Goal: Transaction & Acquisition: Purchase product/service

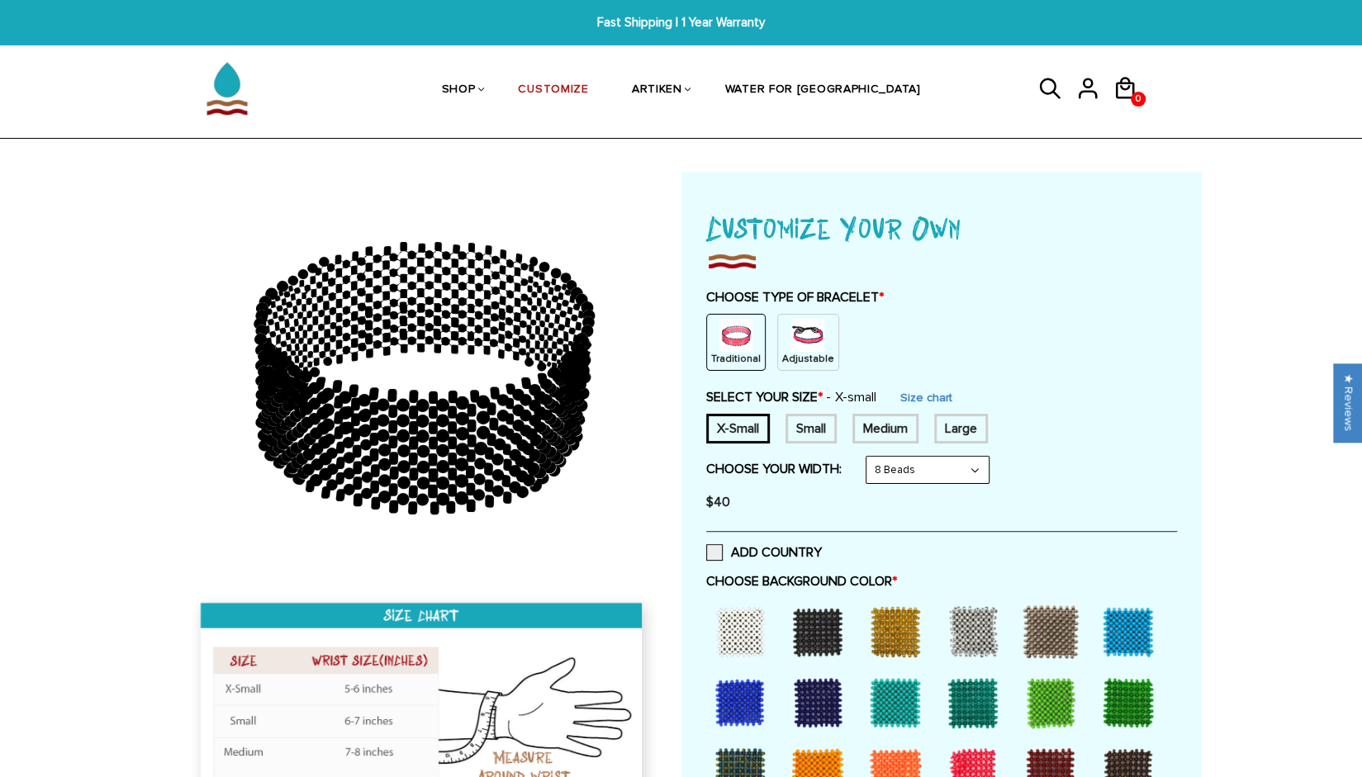
click at [806, 334] on img at bounding box center [807, 335] width 33 height 33
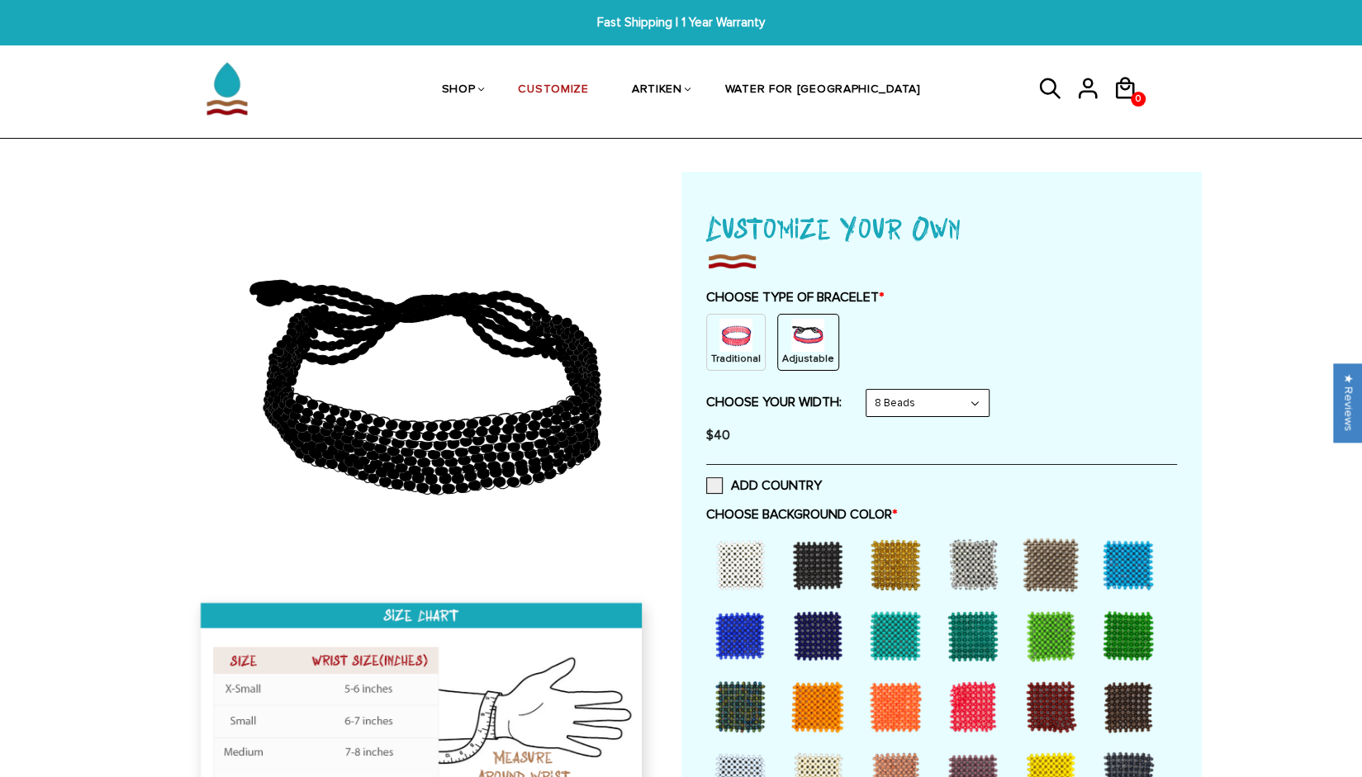
click at [918, 397] on select "8 Beads 6 Beads 10 Beads" at bounding box center [927, 403] width 122 height 26
click at [869, 390] on select "8 Beads 6 Beads 10 Beads" at bounding box center [927, 403] width 122 height 26
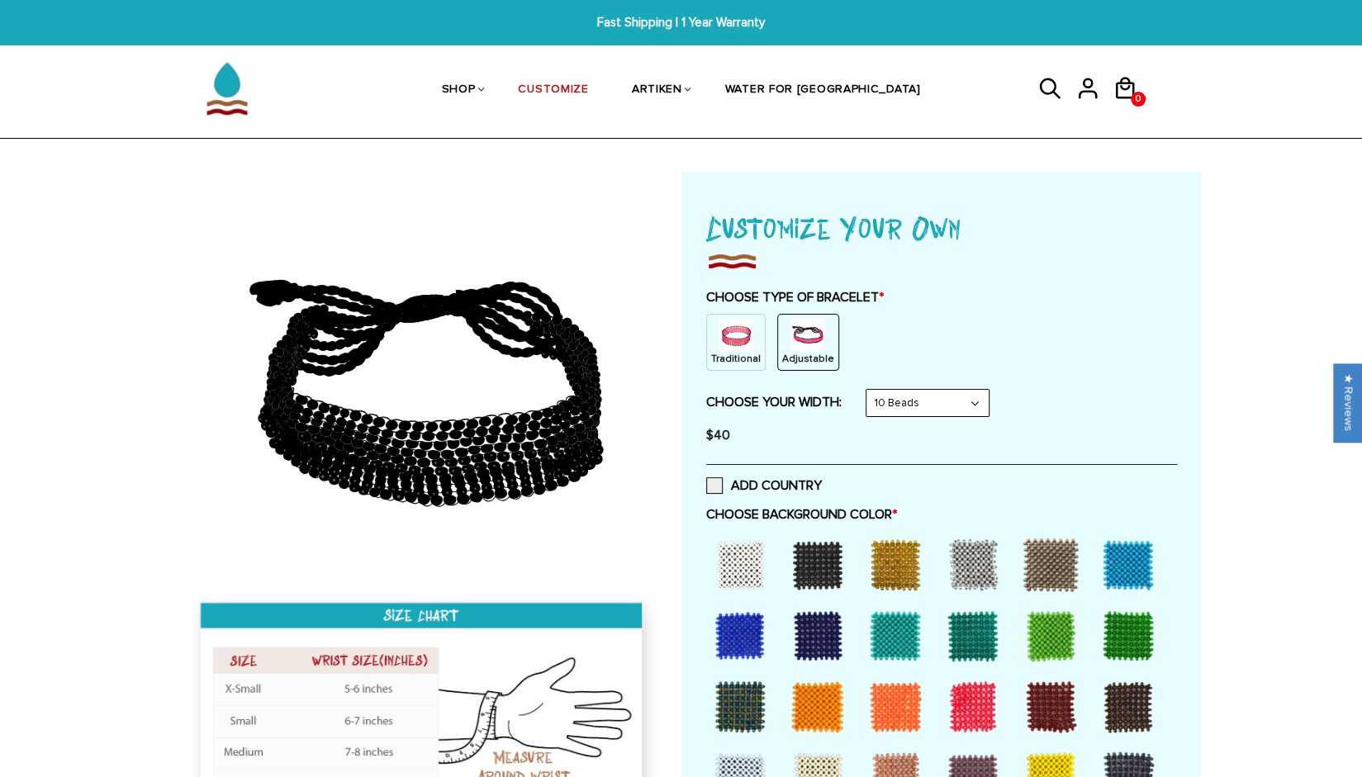
click at [885, 404] on select "8 Beads 6 Beads 10 Beads" at bounding box center [927, 403] width 122 height 26
select select "8-beads"
click at [869, 390] on select "8 Beads 6 Beads 10 Beads" at bounding box center [927, 403] width 122 height 26
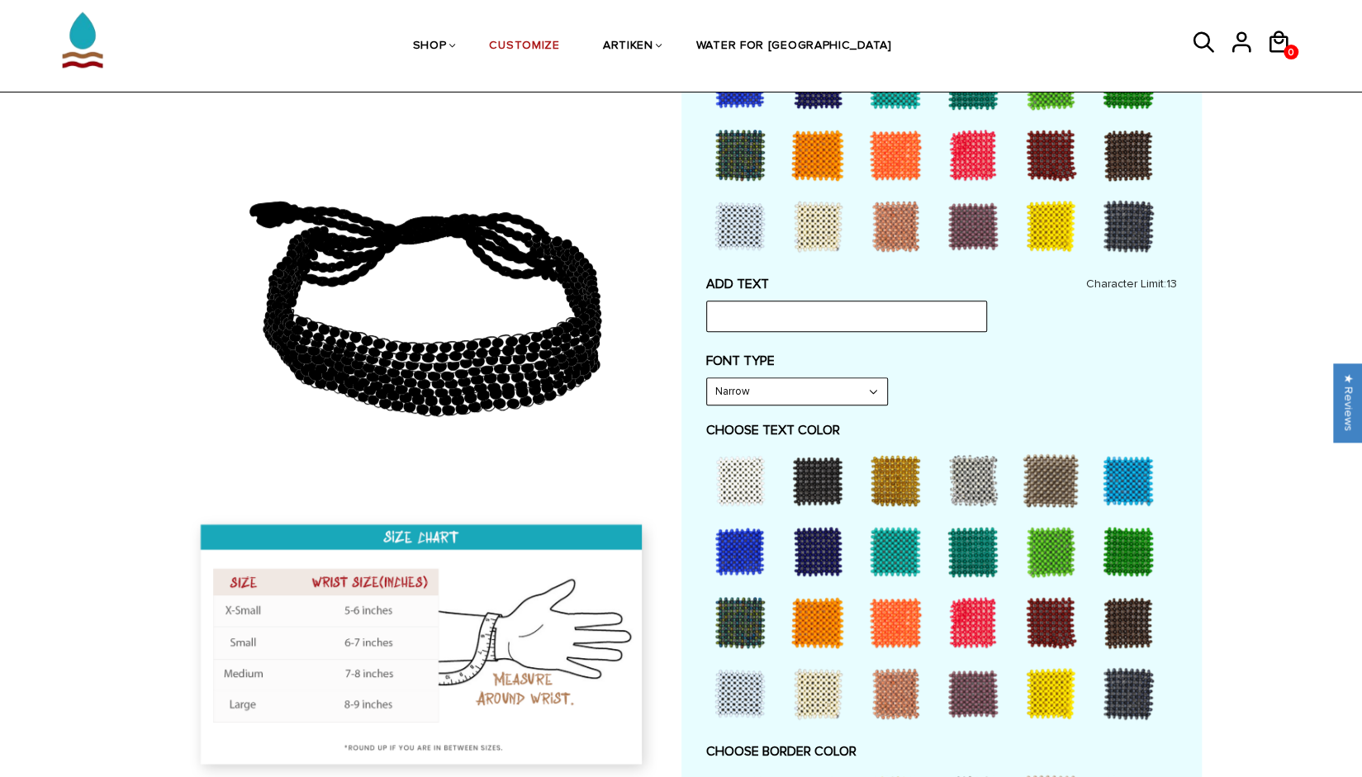
scroll to position [578, 0]
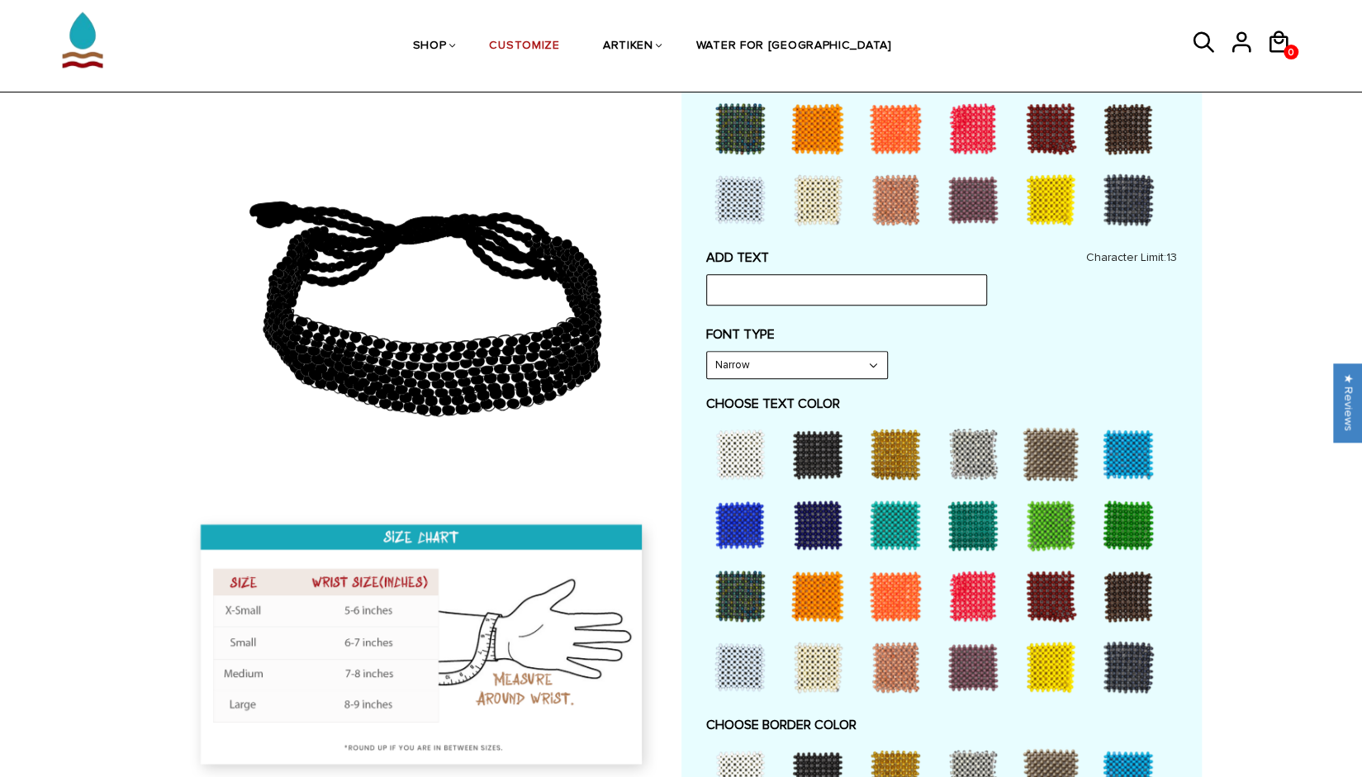
click at [854, 376] on select "Narrow Bold" at bounding box center [797, 365] width 180 height 26
click at [863, 368] on select "Narrow Bold" at bounding box center [797, 365] width 180 height 26
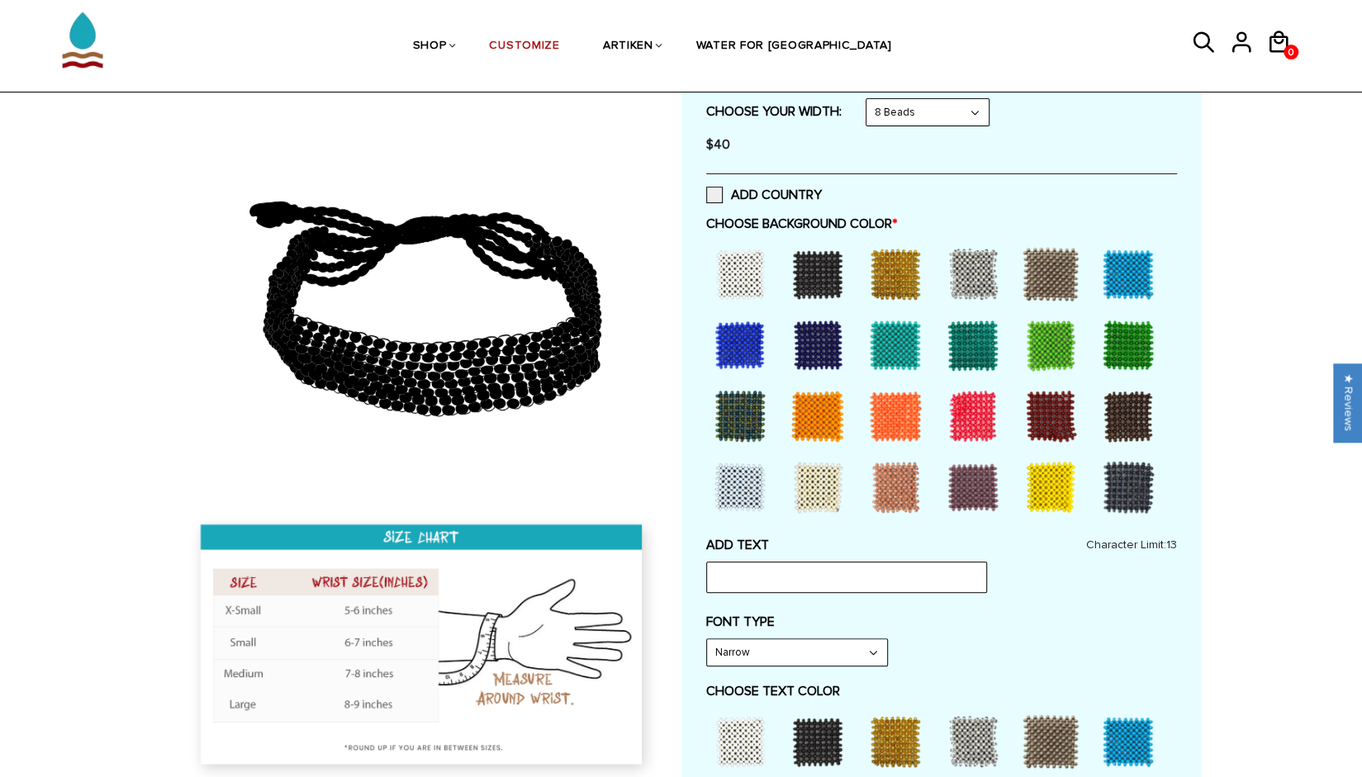
scroll to position [248, 0]
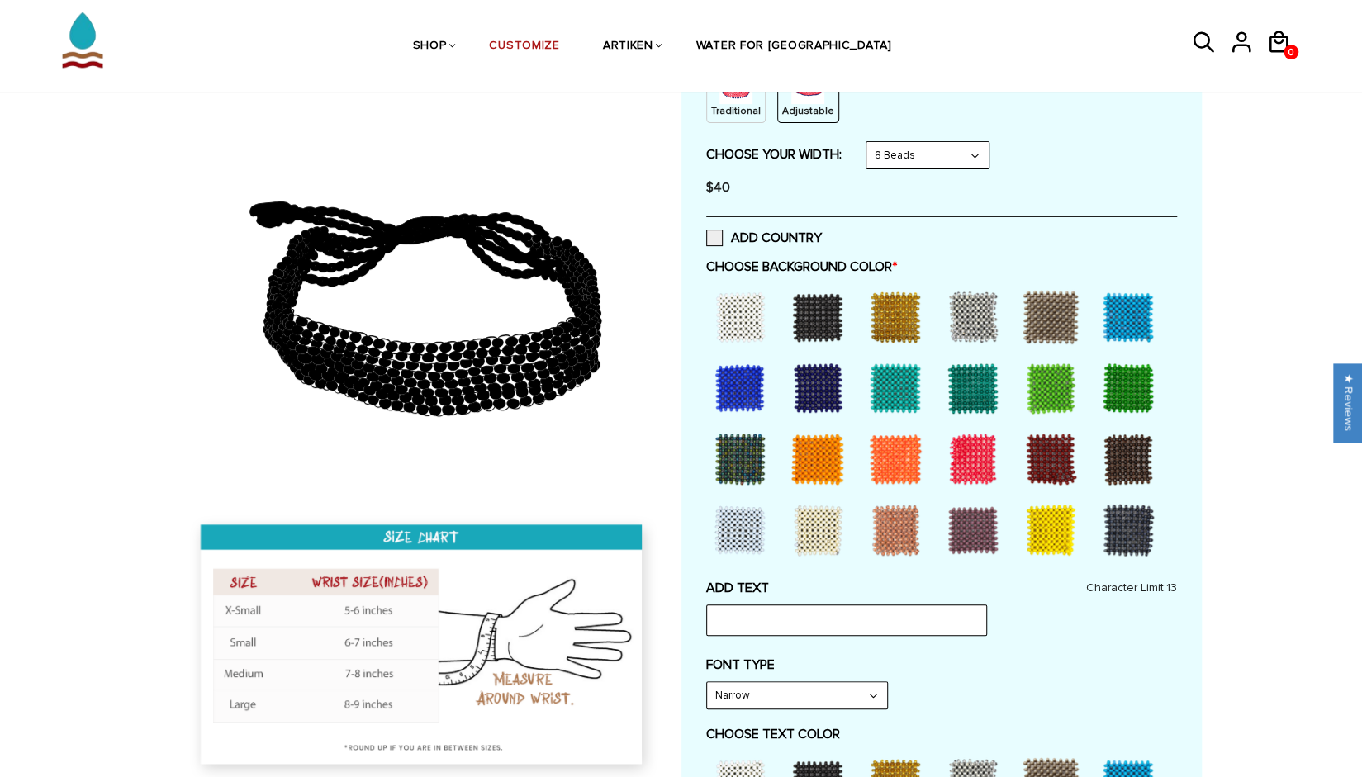
click at [815, 312] on div at bounding box center [818, 317] width 66 height 66
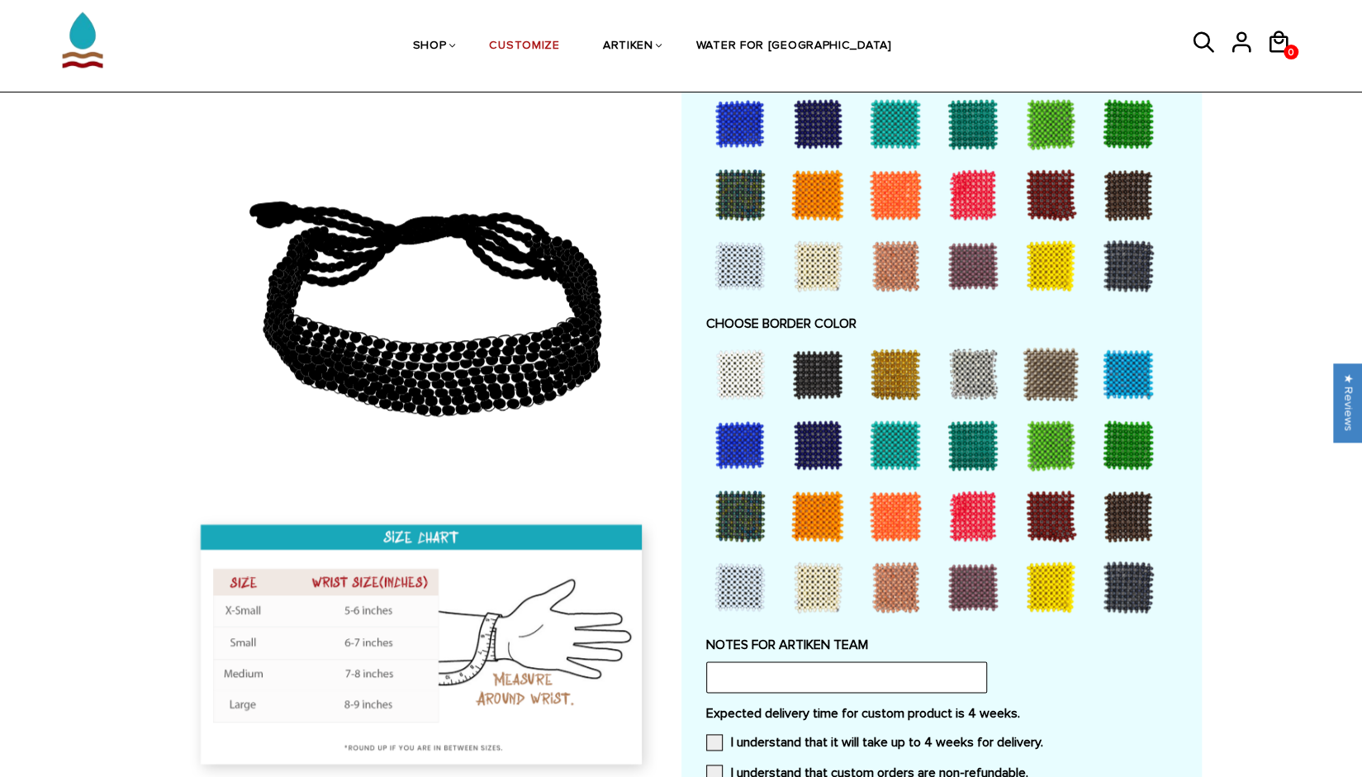
scroll to position [991, 0]
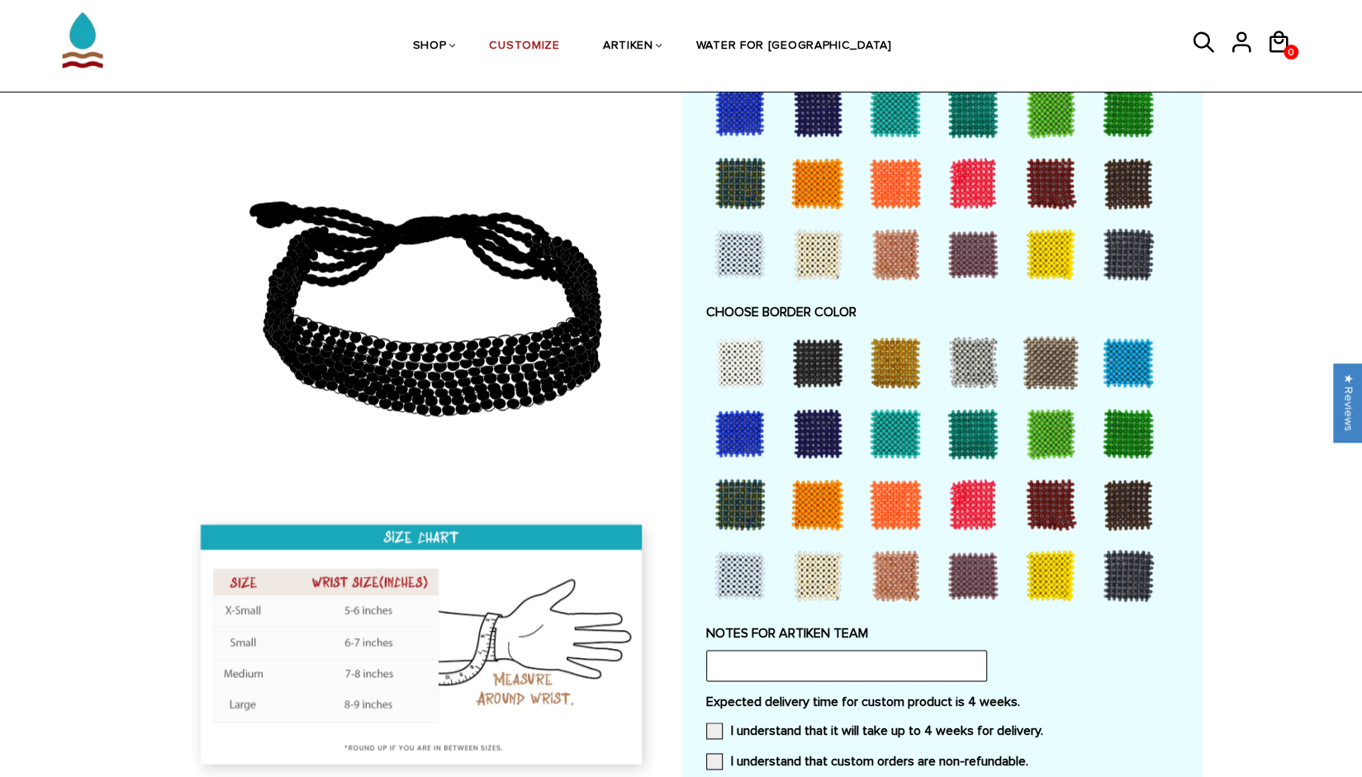
click at [821, 360] on div at bounding box center [818, 363] width 66 height 66
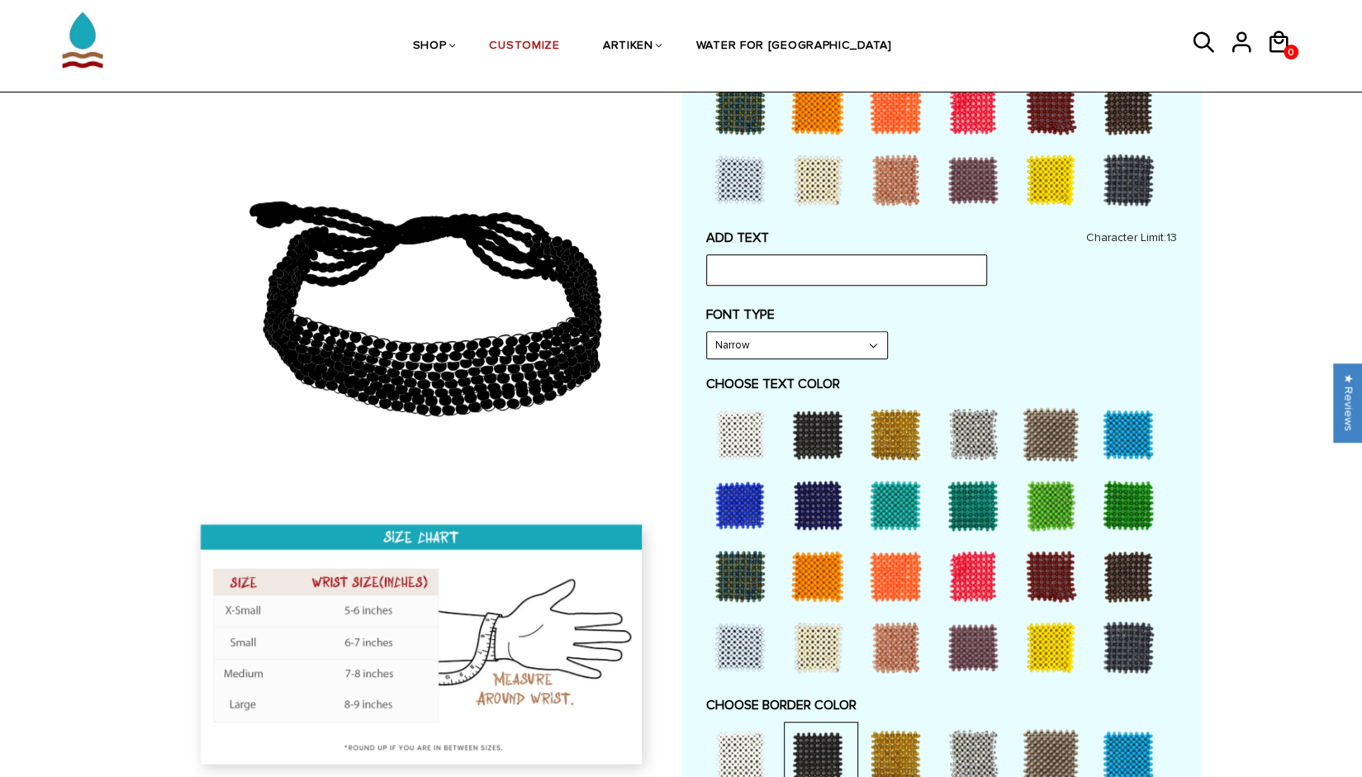
scroll to position [578, 0]
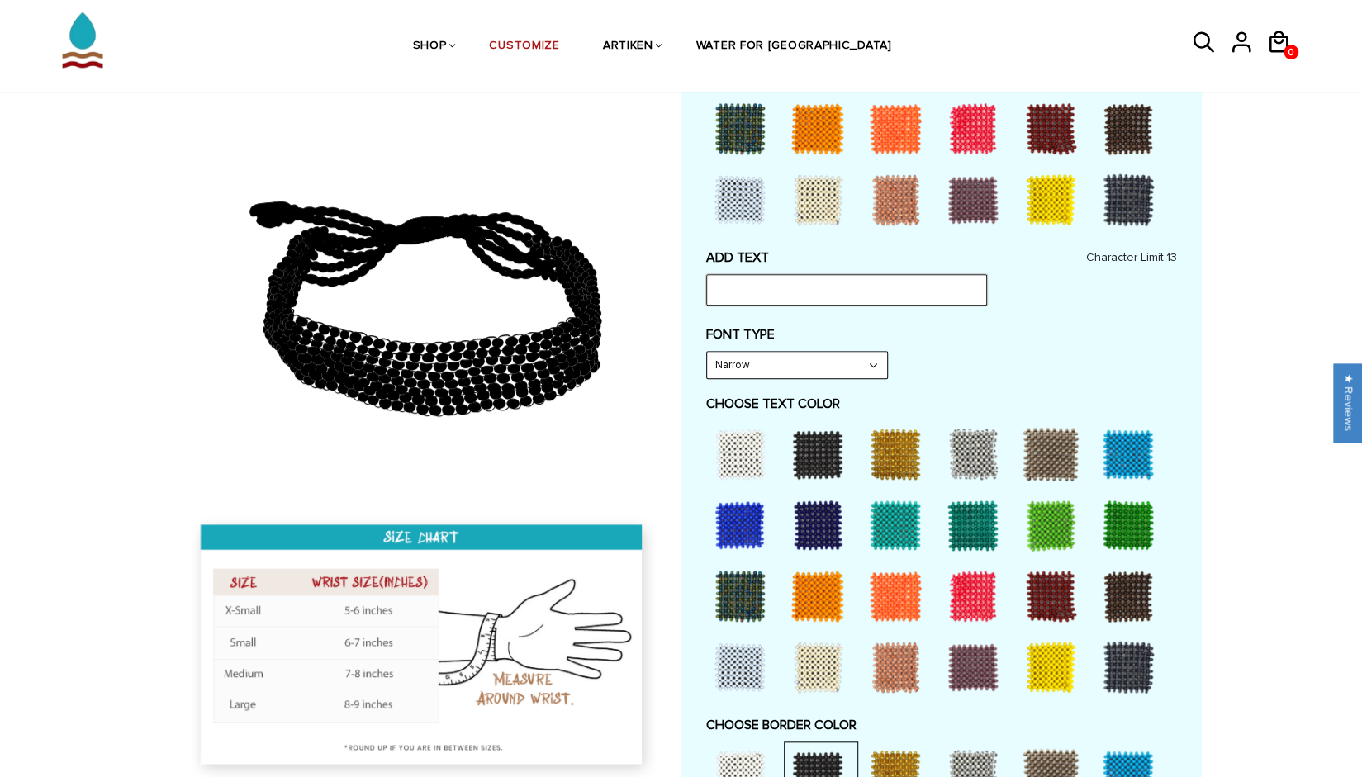
click at [781, 281] on input "text" at bounding box center [846, 289] width 281 height 31
type input "sammurphthor"
click at [749, 448] on div at bounding box center [740, 454] width 66 height 66
drag, startPoint x: 802, startPoint y: 288, endPoint x: 666, endPoint y: 288, distance: 136.3
click at [666, 288] on div at bounding box center [681, 431] width 1041 height 1675
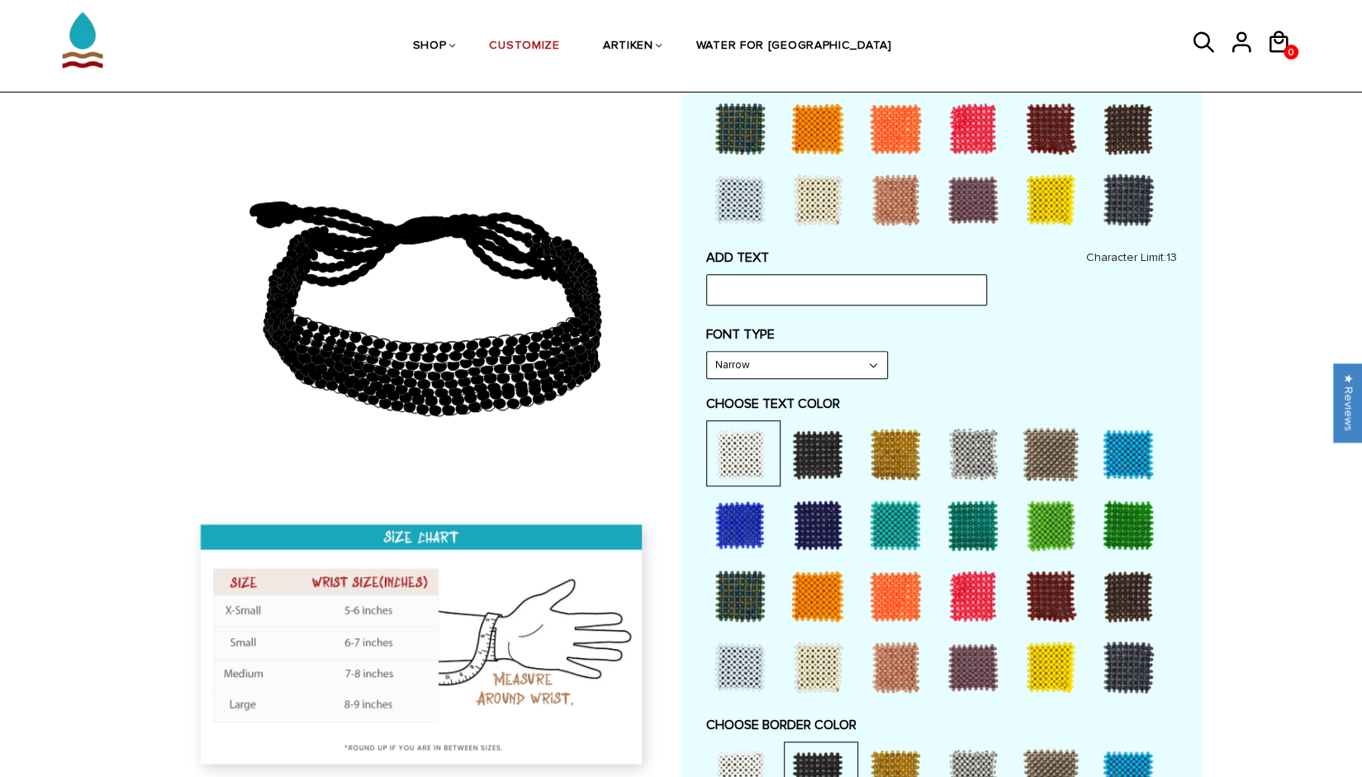
click at [808, 354] on select "Narrow Bold" at bounding box center [797, 365] width 180 height 26
click at [707, 352] on select "Narrow Bold" at bounding box center [797, 365] width 180 height 26
click at [748, 275] on input "text" at bounding box center [846, 289] width 281 height 31
click at [765, 362] on select "Narrow Bold" at bounding box center [797, 365] width 180 height 26
select select "Narrow"
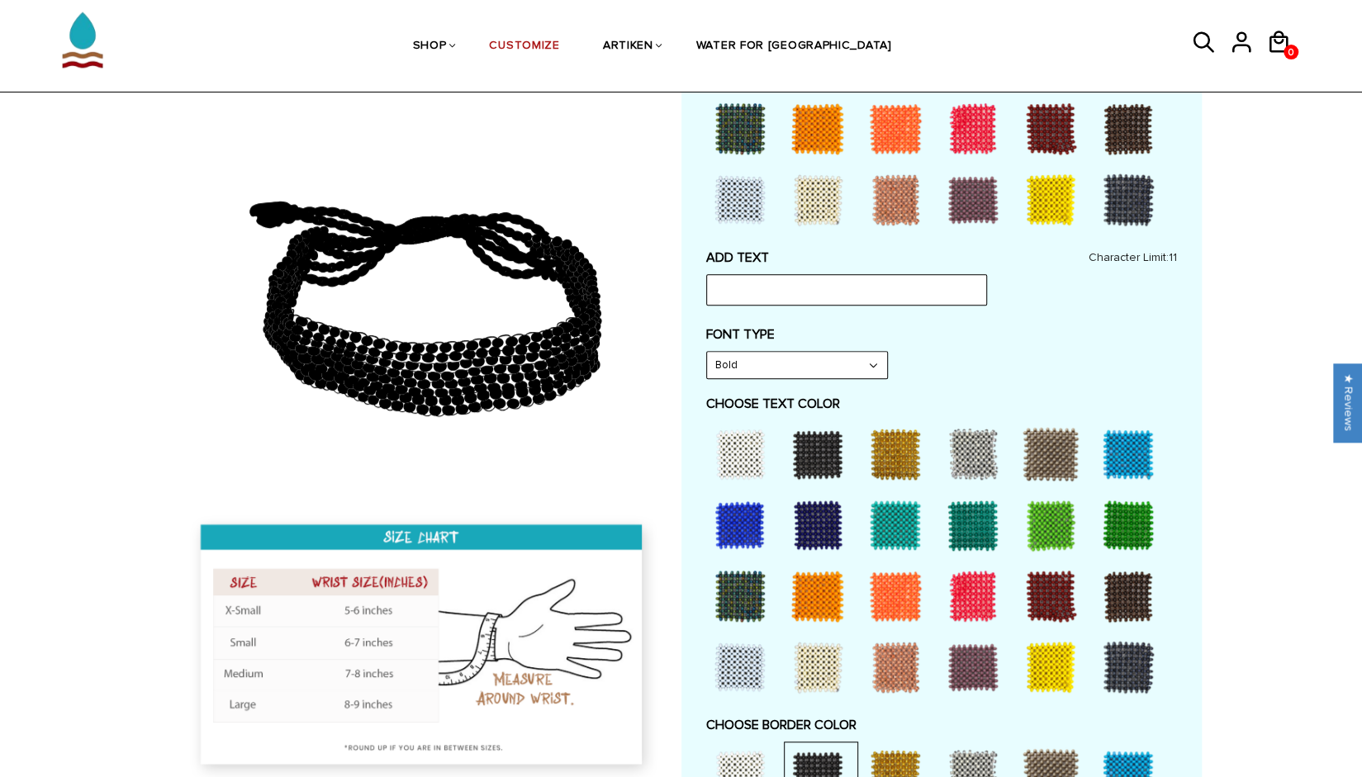
click at [707, 352] on select "Narrow Bold" at bounding box center [797, 365] width 180 height 26
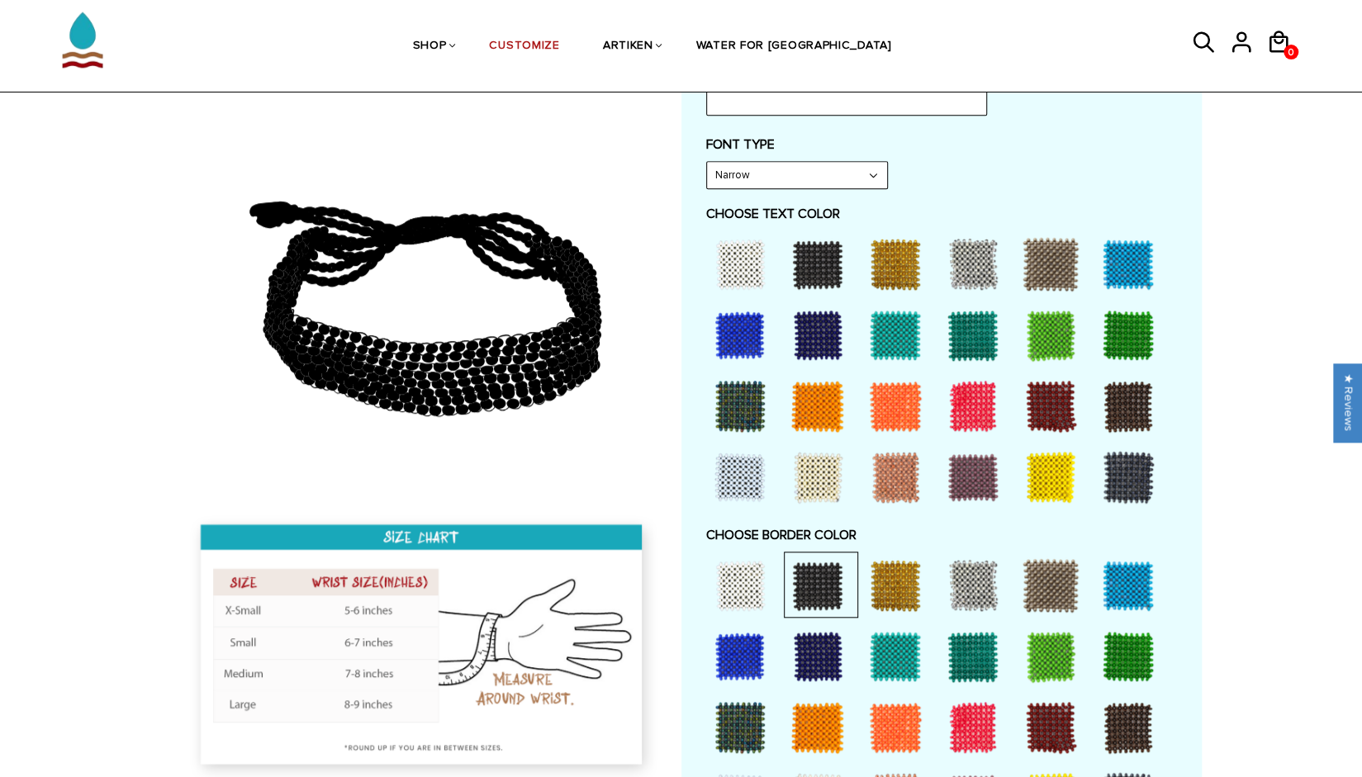
scroll to position [743, 0]
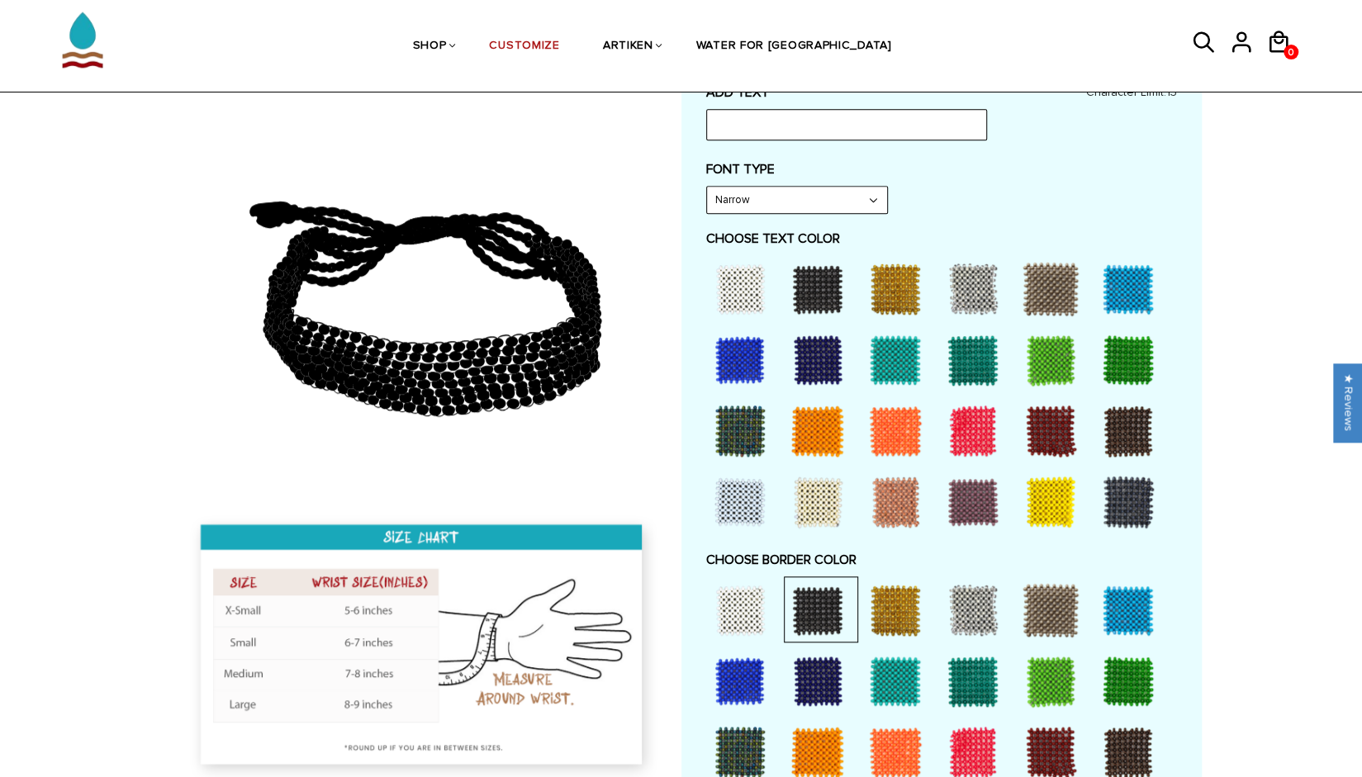
click at [1042, 494] on div at bounding box center [1051, 502] width 66 height 66
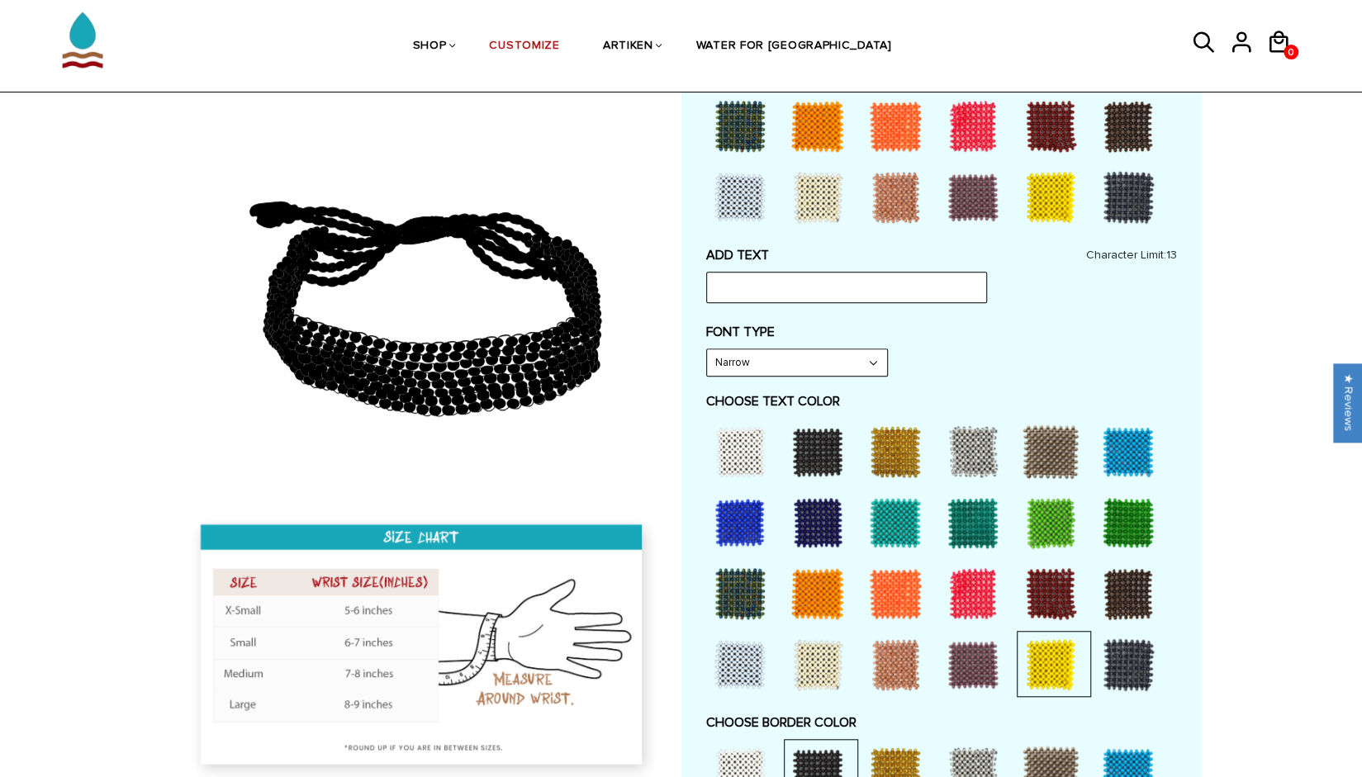
scroll to position [578, 0]
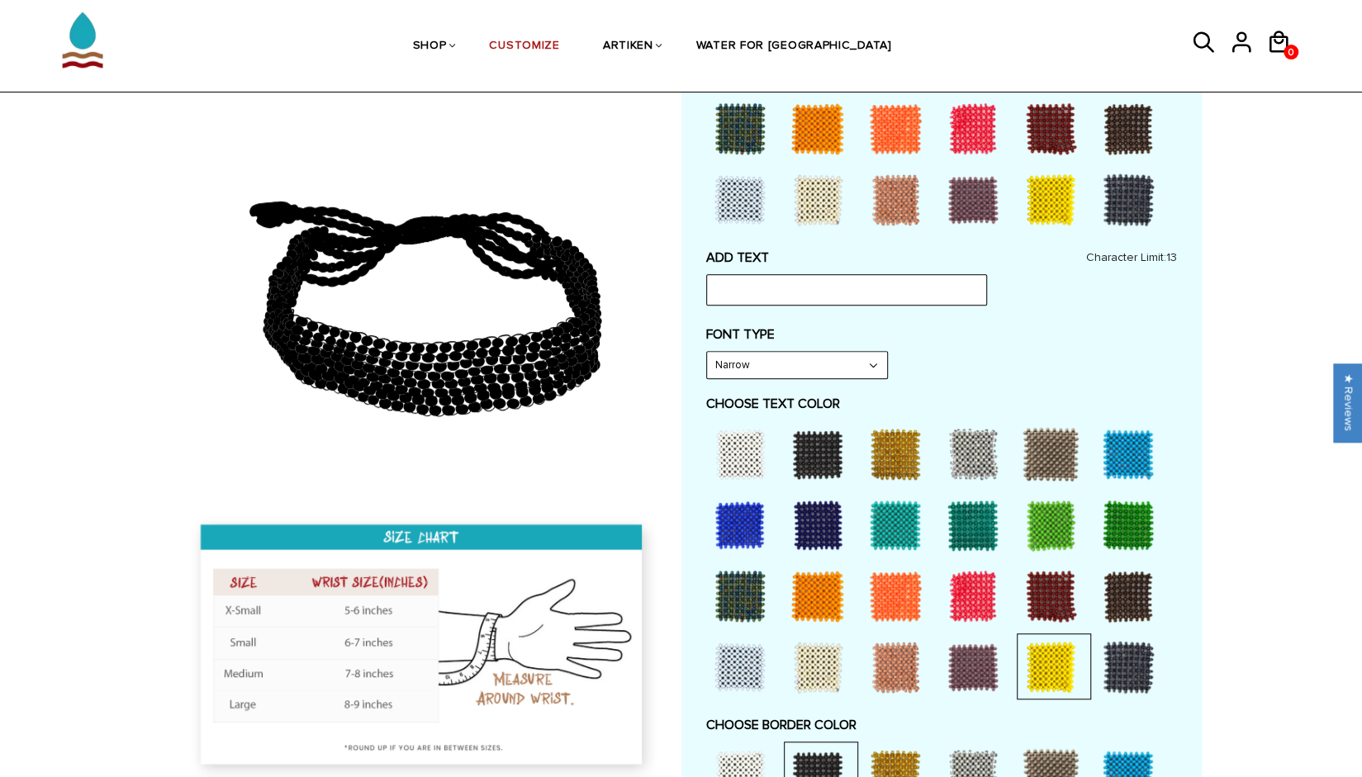
click at [904, 590] on div at bounding box center [895, 596] width 66 height 66
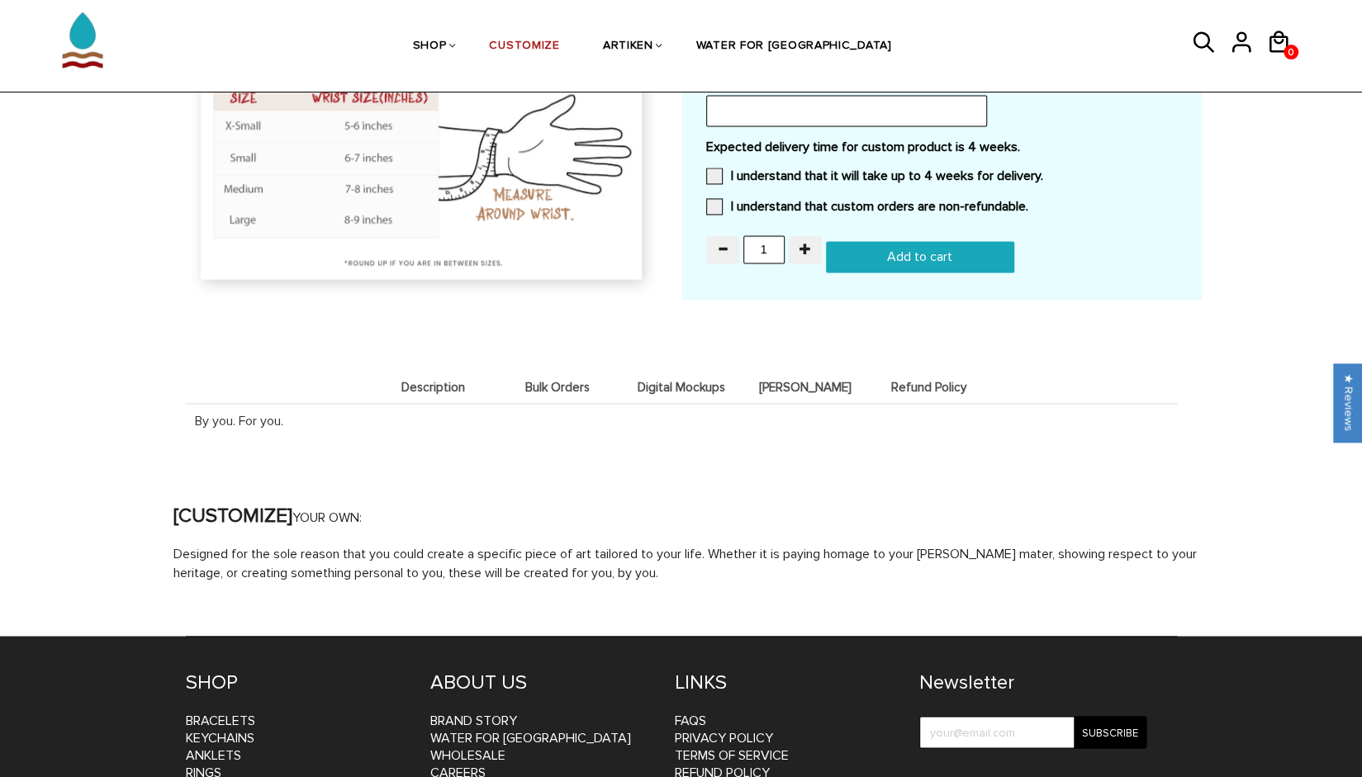
scroll to position [1569, 0]
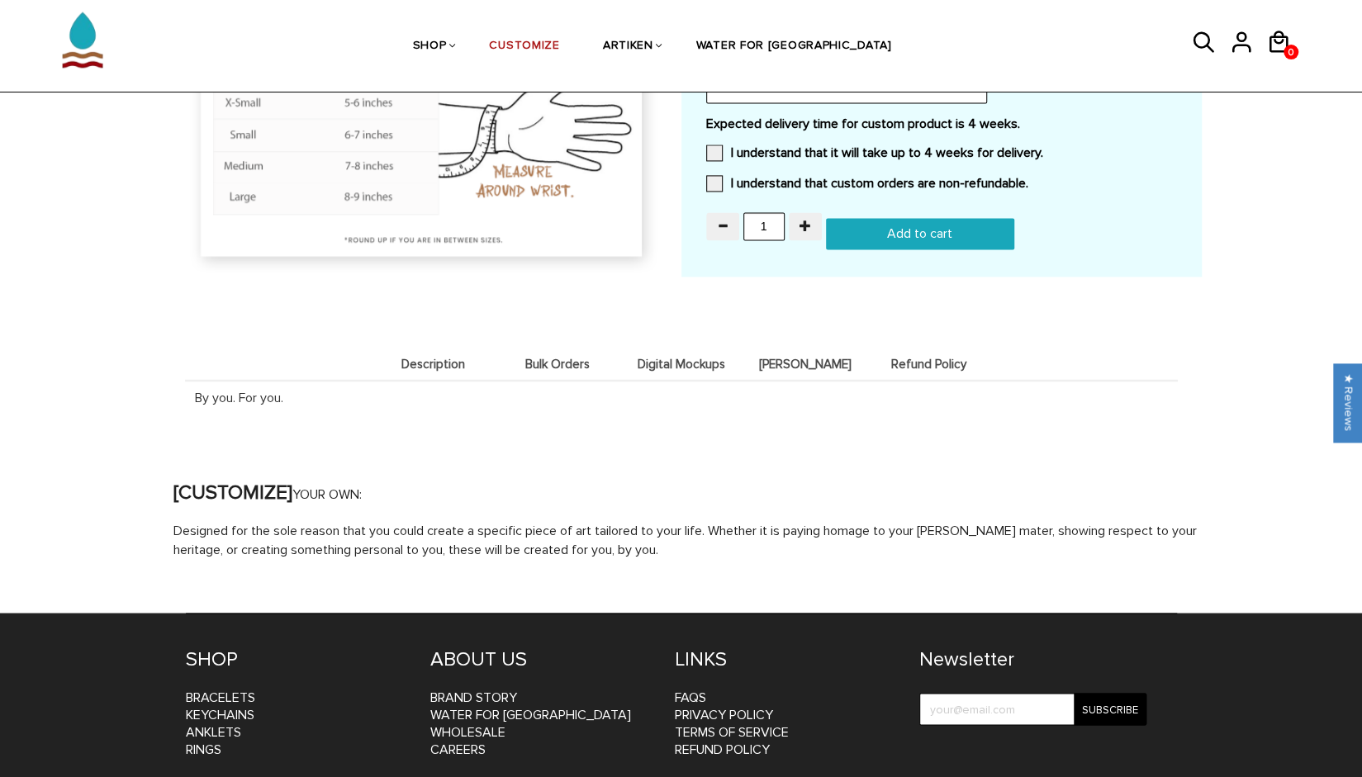
click at [428, 363] on span "Description" at bounding box center [434, 365] width 116 height 14
click at [562, 364] on span "Bulk Orders" at bounding box center [558, 365] width 116 height 14
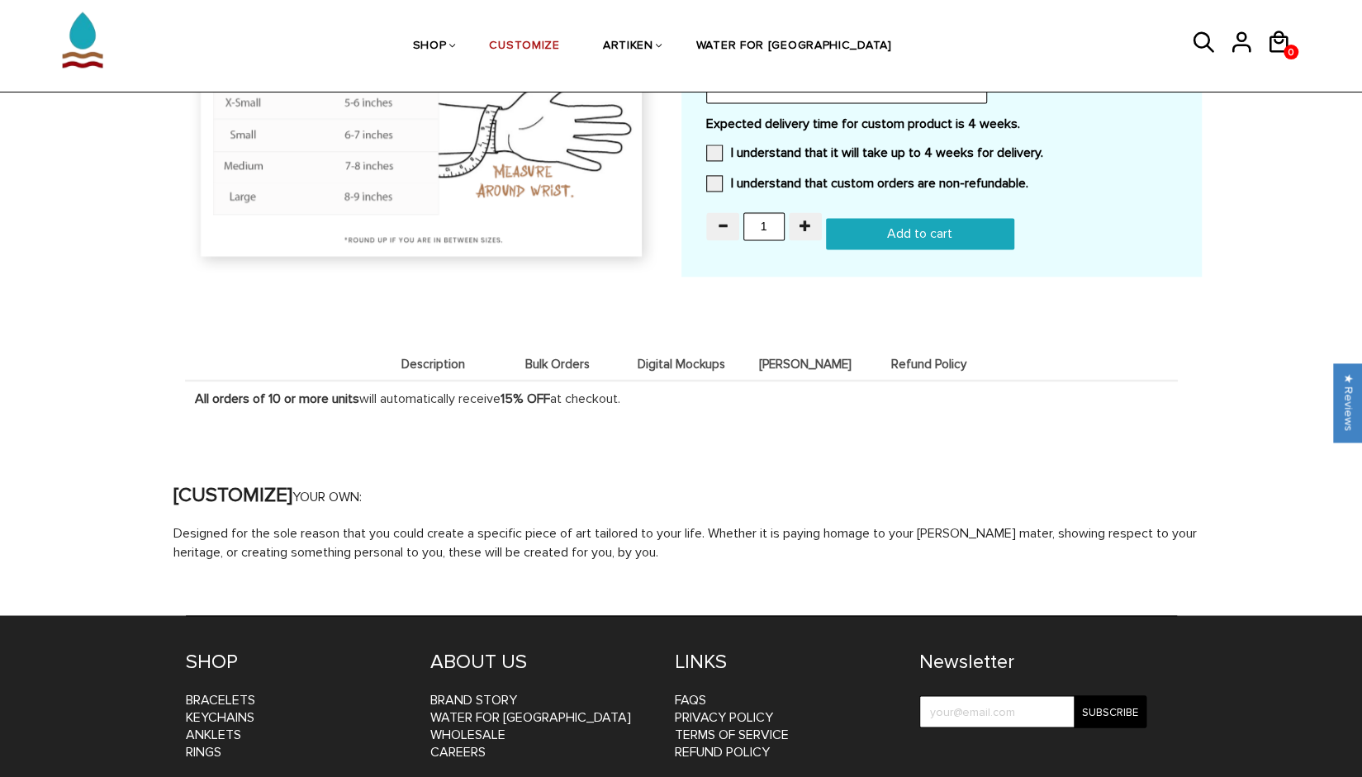
click at [665, 353] on li "Digital Mockups" at bounding box center [681, 364] width 124 height 32
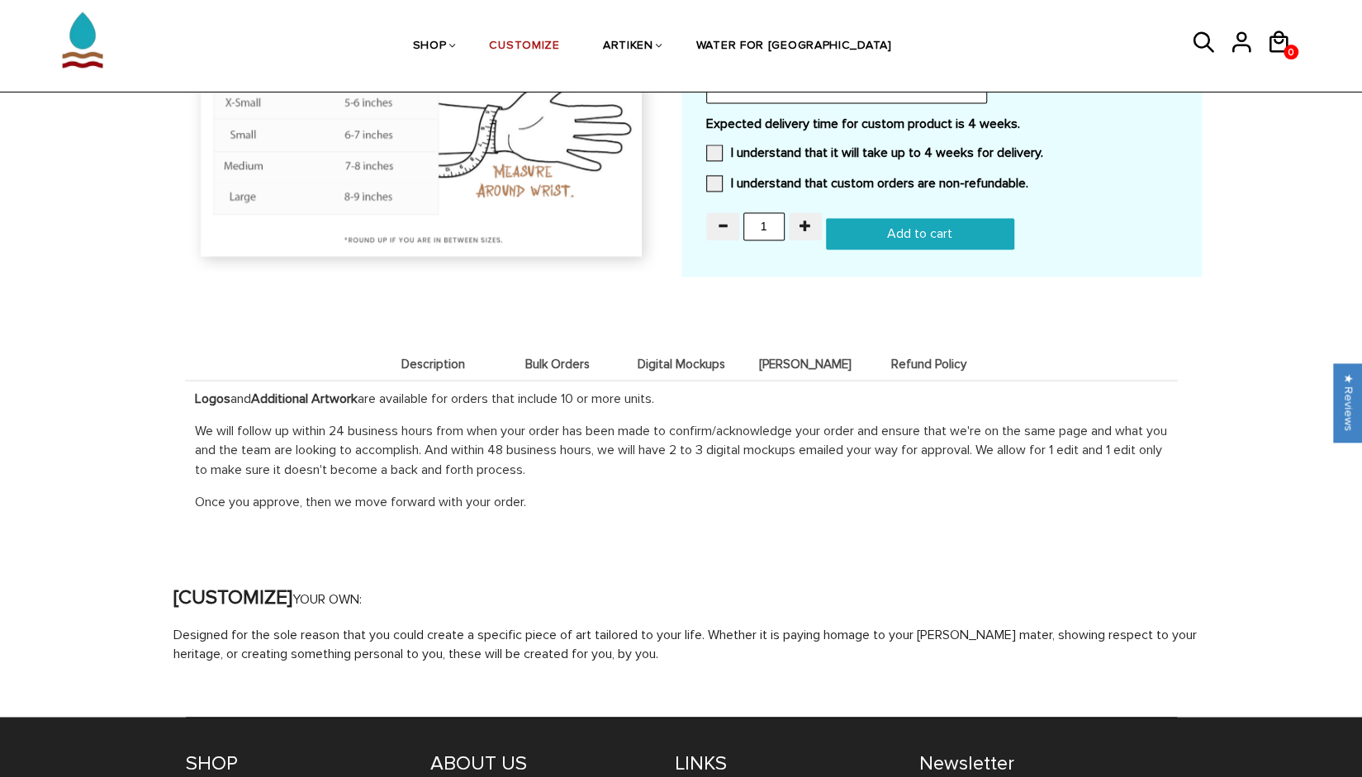
click at [804, 358] on span "[PERSON_NAME]" at bounding box center [805, 365] width 116 height 14
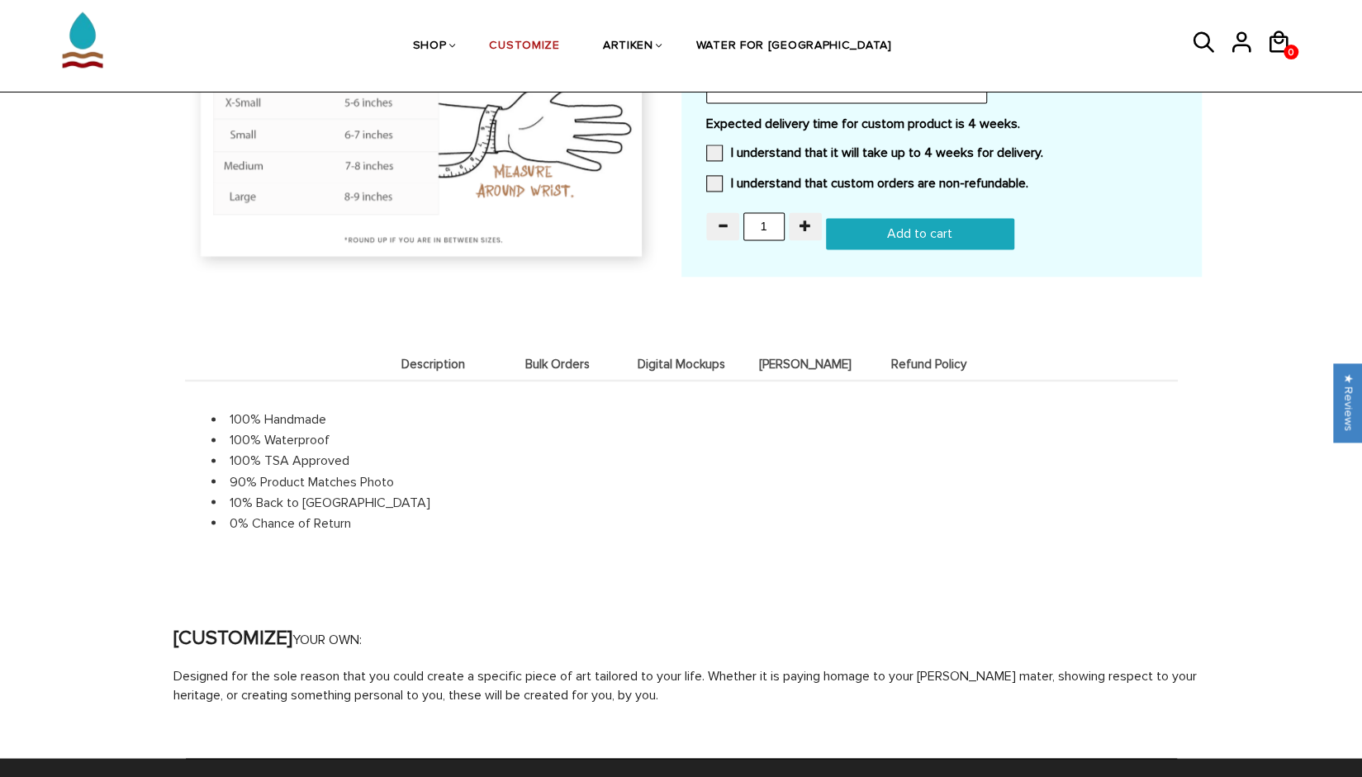
click at [951, 363] on span "Refund Policy" at bounding box center [929, 365] width 116 height 14
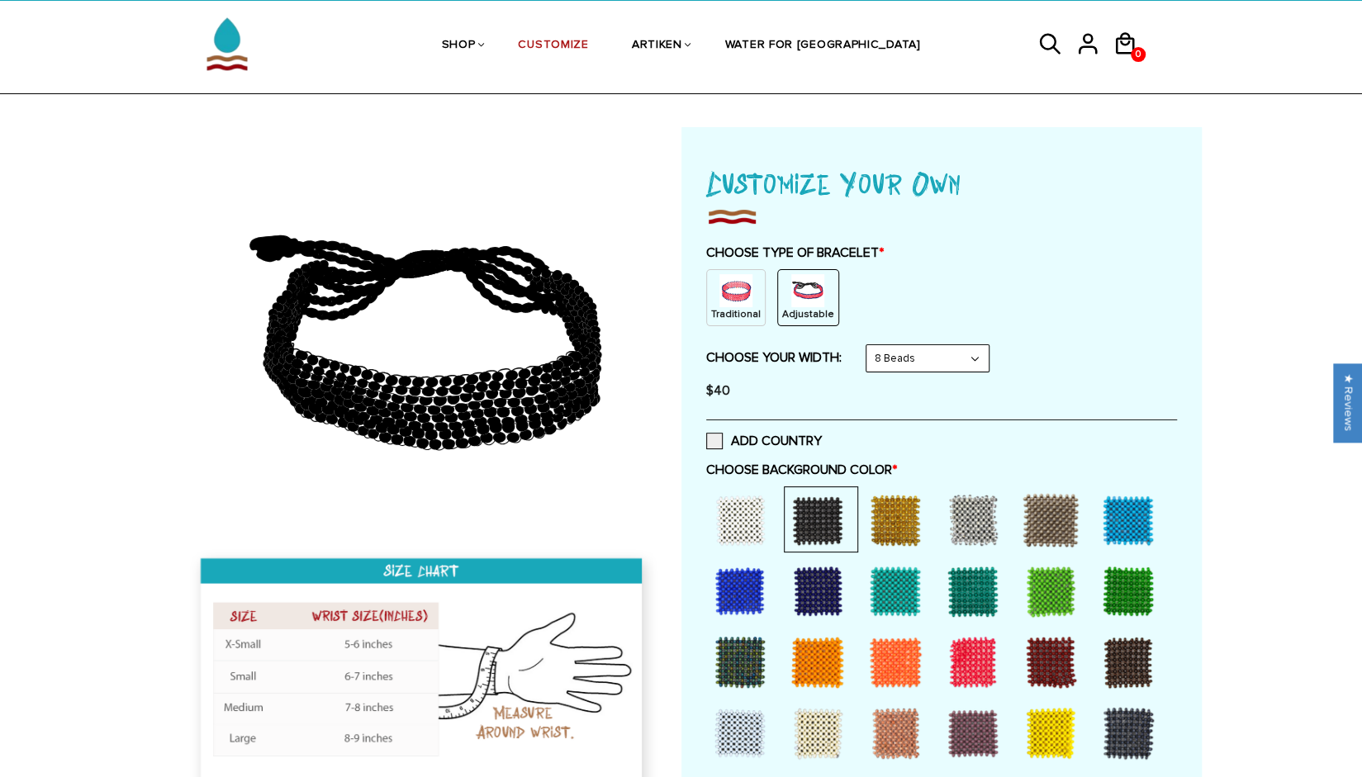
scroll to position [0, 0]
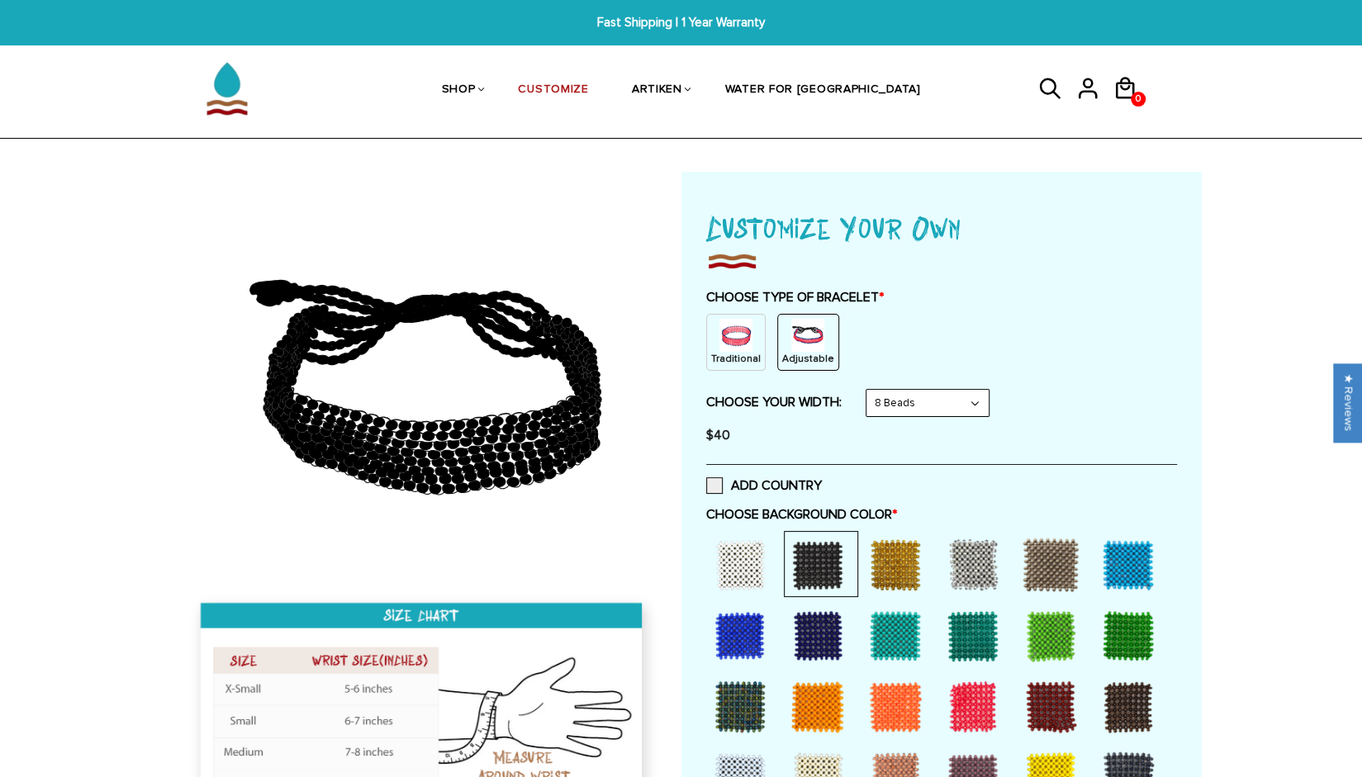
click at [735, 347] on img at bounding box center [735, 335] width 33 height 33
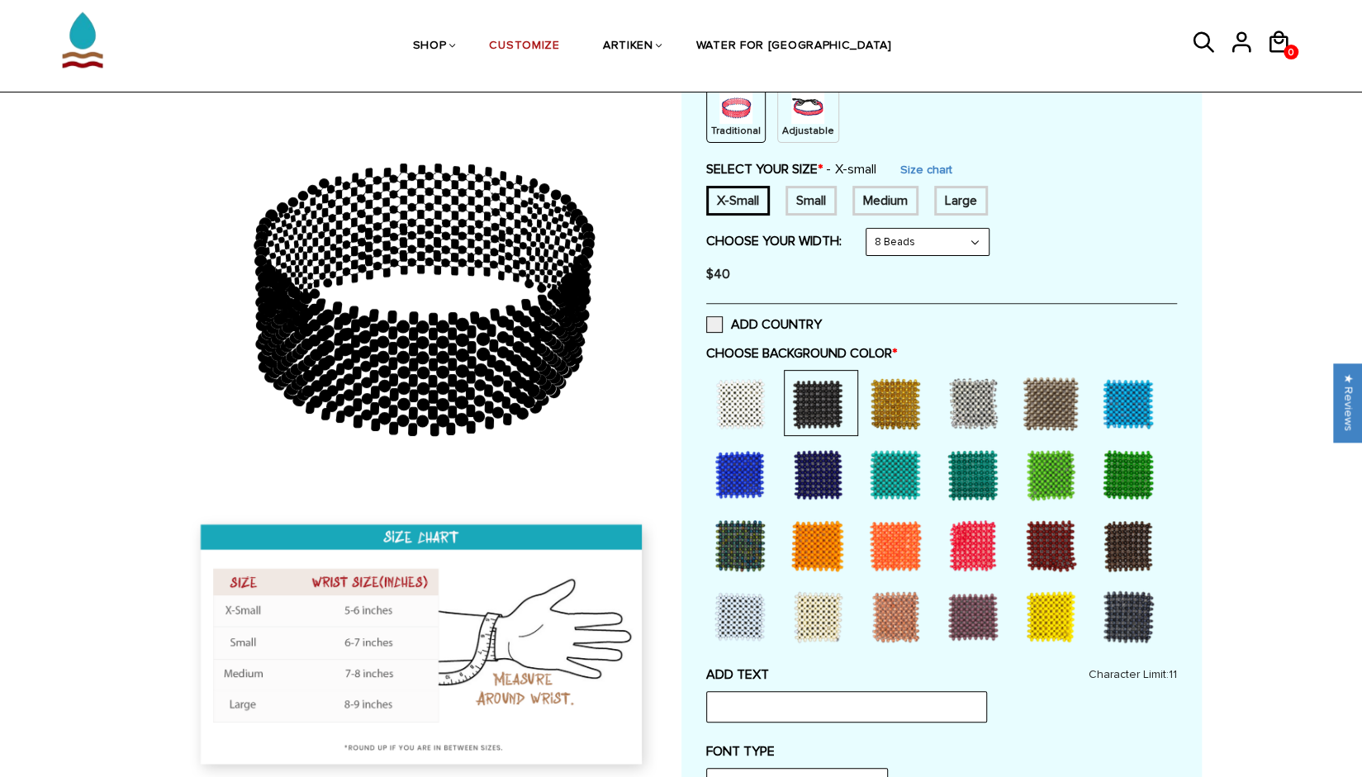
scroll to position [330, 0]
